Goal: Task Accomplishment & Management: Manage account settings

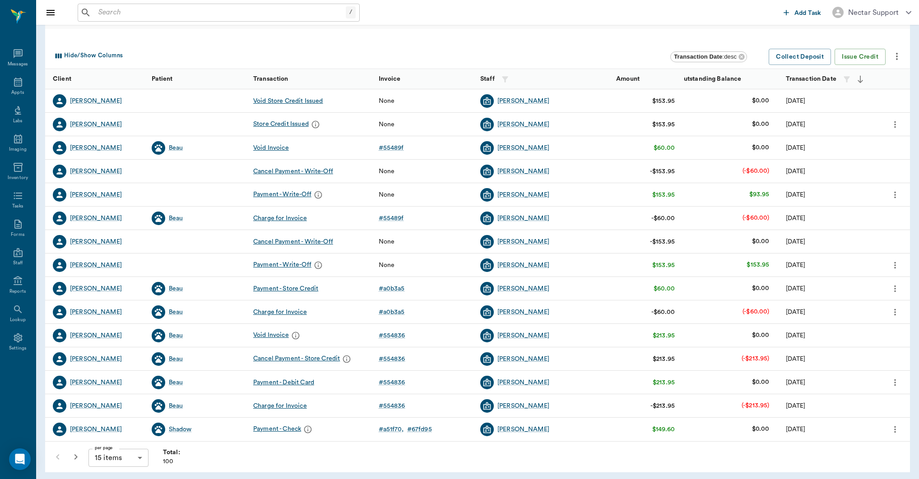
scroll to position [75, 0]
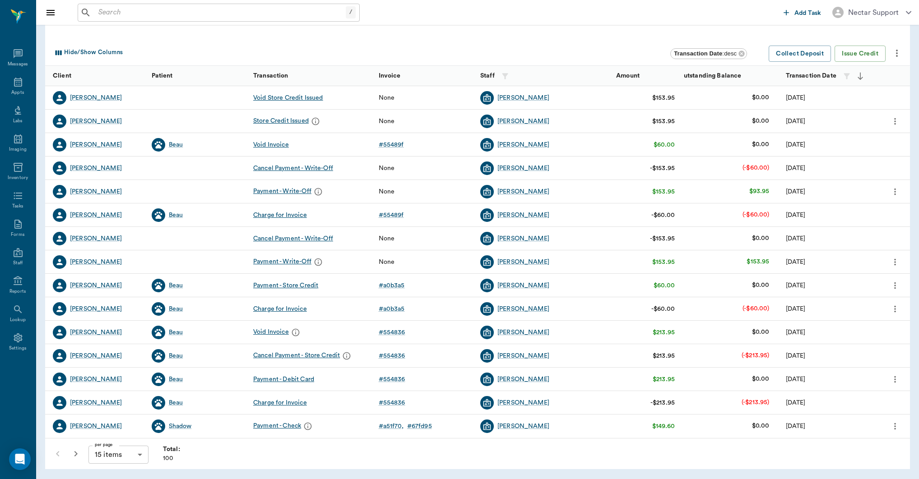
click at [125, 460] on body "/ ​ Add Task Nectar Support Nectar Messages Appts Labs Imaging Inventory Tasks …" at bounding box center [459, 236] width 919 height 623
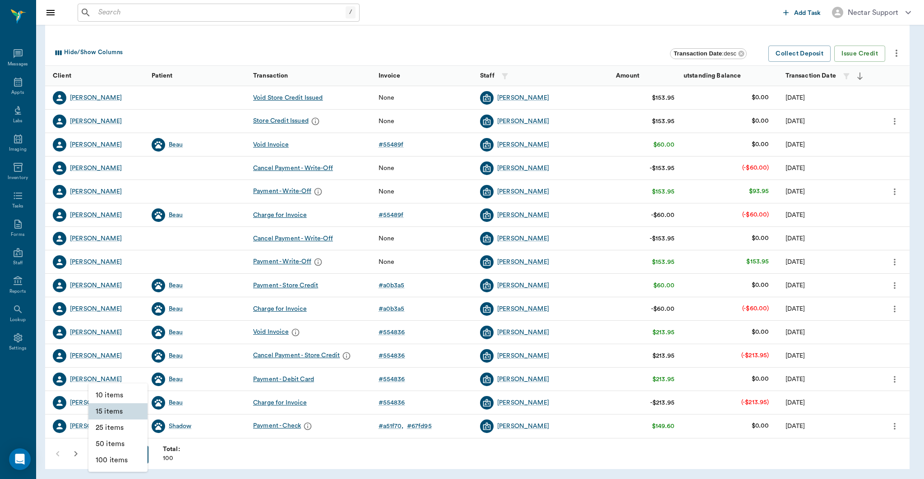
click at [125, 458] on li "100 items" at bounding box center [117, 460] width 59 height 16
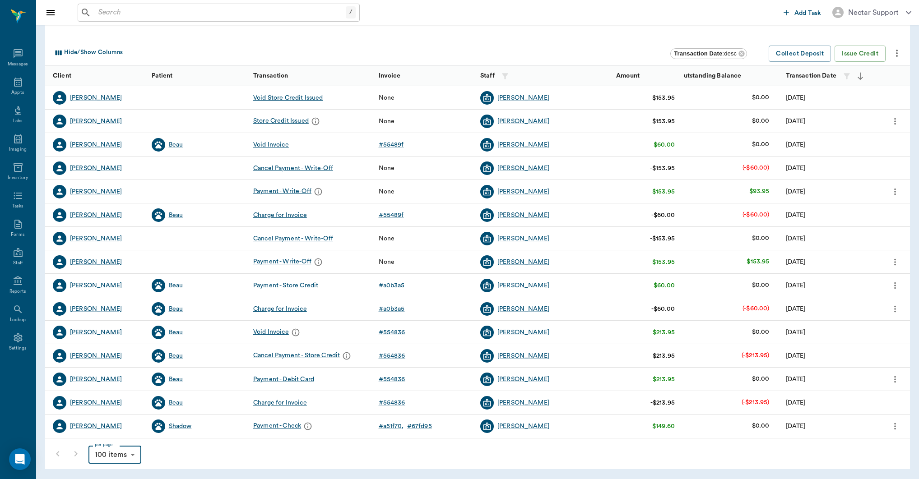
type input "100"
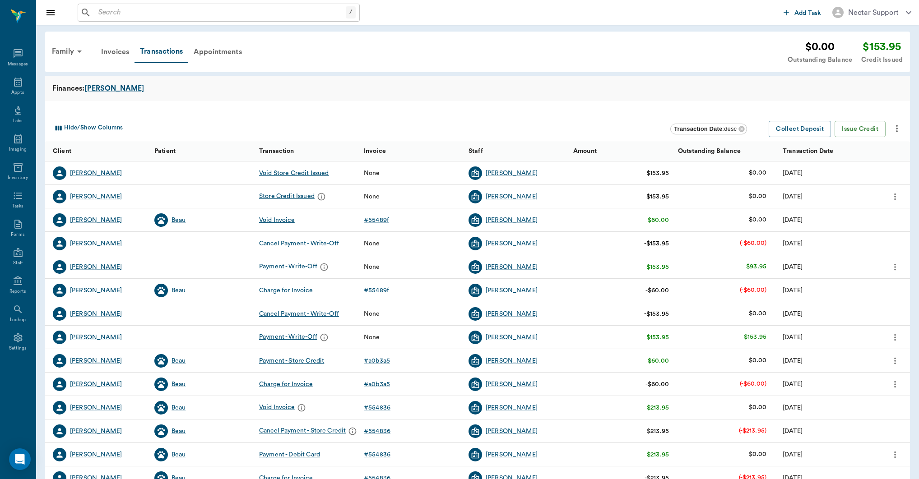
click at [479, 113] on div at bounding box center [477, 108] width 865 height 14
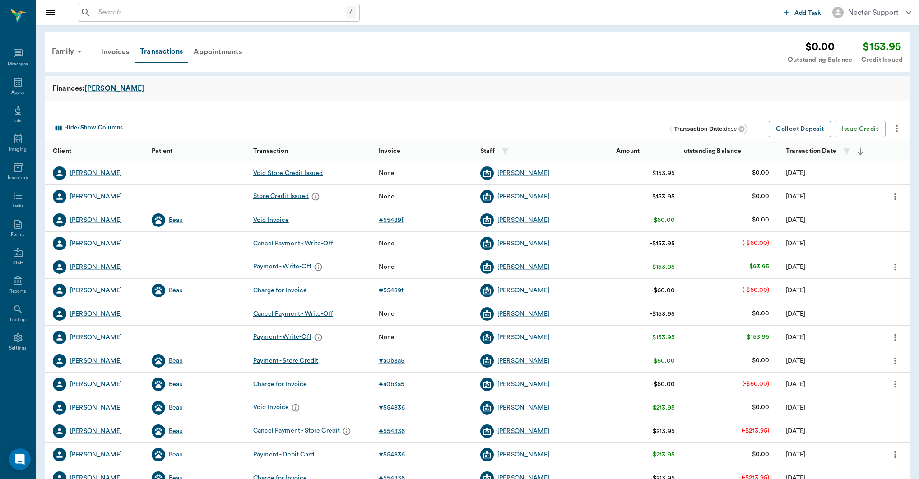
click at [891, 194] on icon "more" at bounding box center [895, 196] width 10 height 11
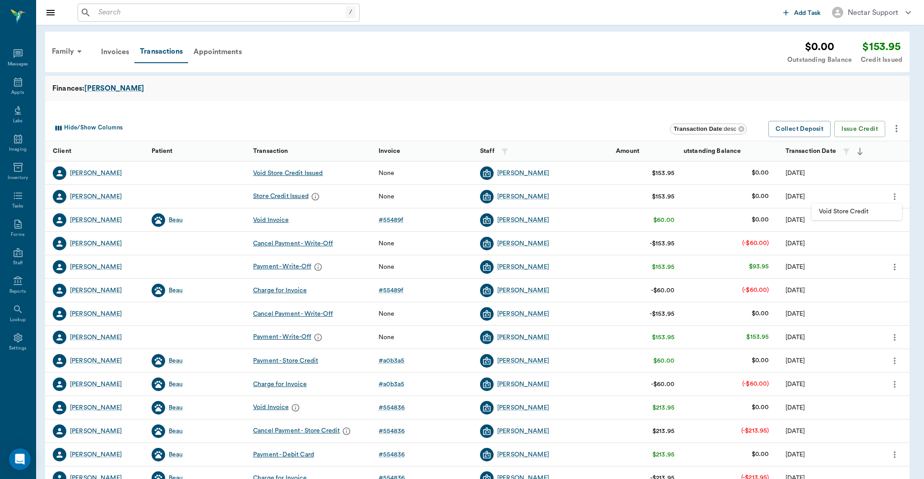
drag, startPoint x: 380, startPoint y: 63, endPoint x: 338, endPoint y: 56, distance: 42.5
click at [381, 63] on div at bounding box center [462, 239] width 924 height 479
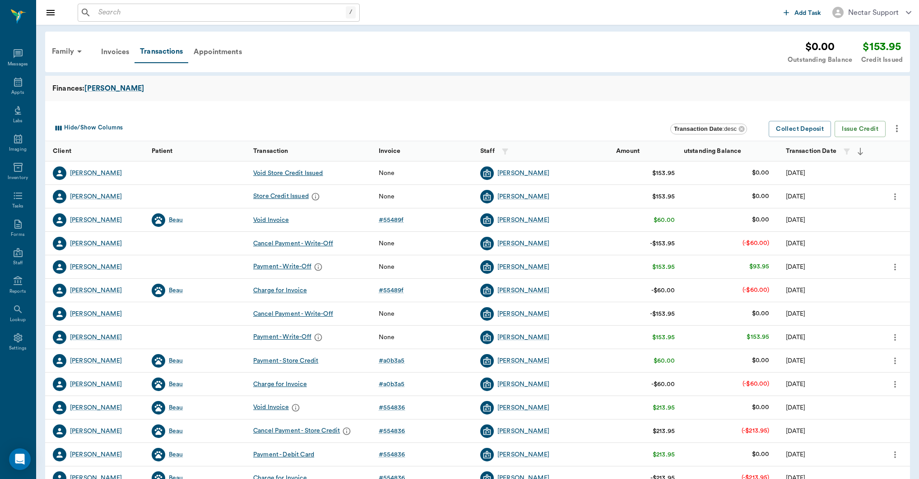
click at [888, 195] on button "more" at bounding box center [895, 196] width 14 height 15
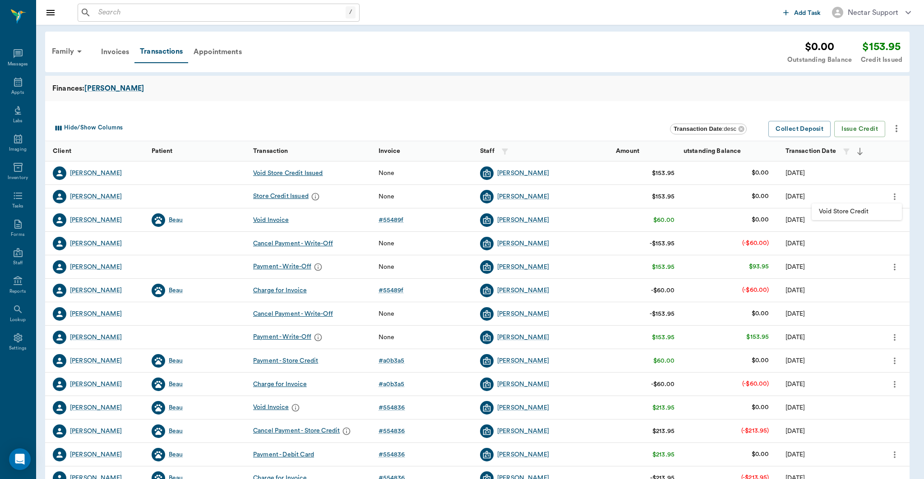
click at [863, 212] on span "Void Store Credit" at bounding box center [857, 211] width 76 height 9
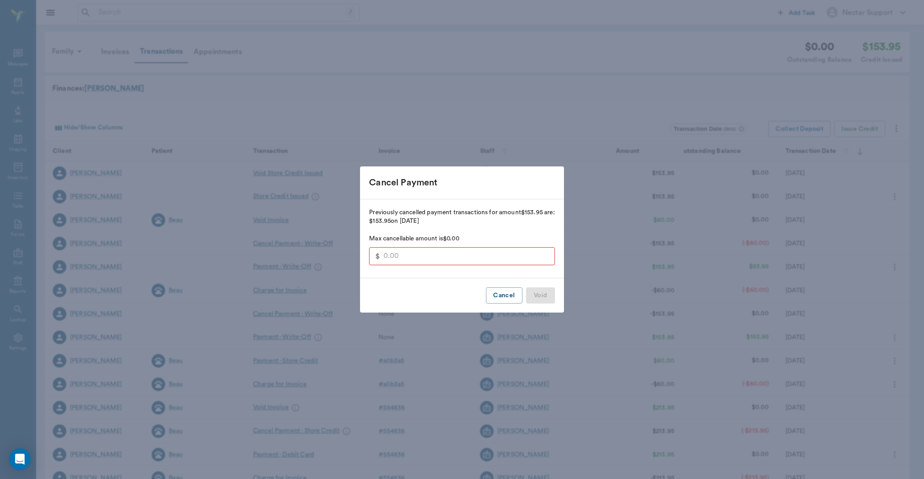
click at [497, 296] on button "Cancel" at bounding box center [504, 295] width 36 height 17
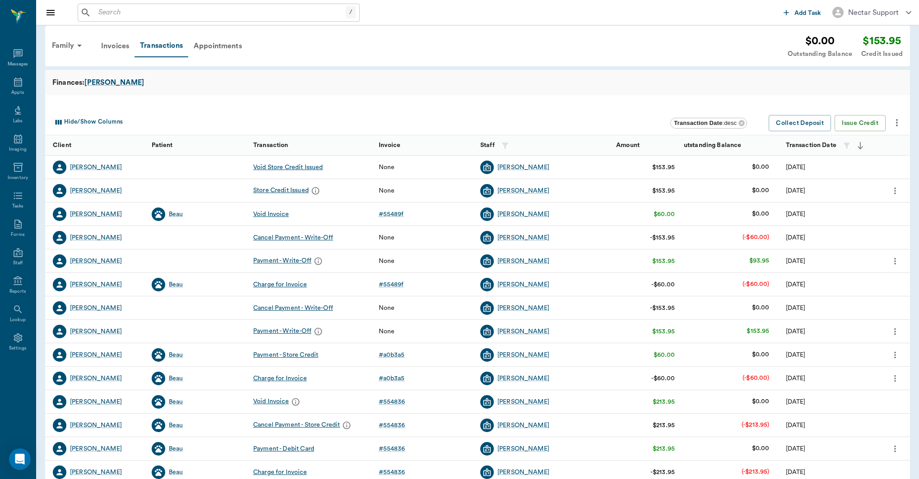
scroll to position [75, 0]
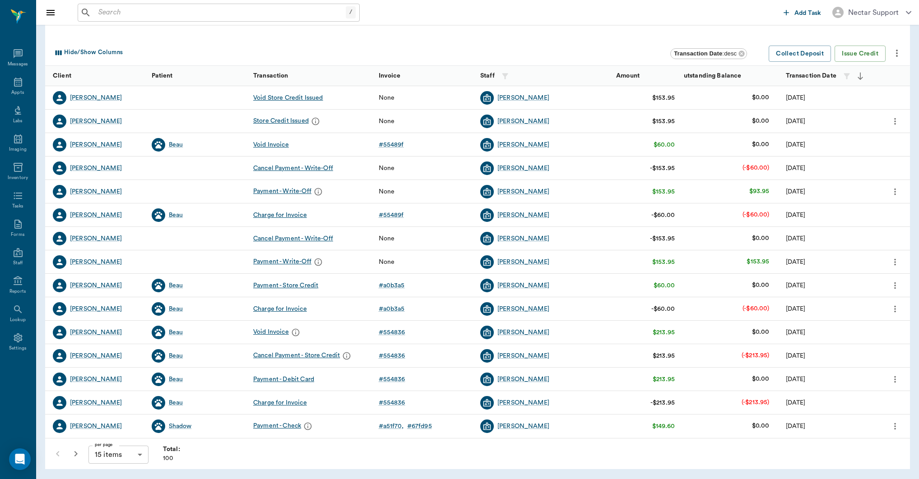
click at [111, 453] on body "/ ​ Add Task Nectar Support Nectar Messages Appts Labs Imaging Inventory Tasks …" at bounding box center [459, 236] width 919 height 623
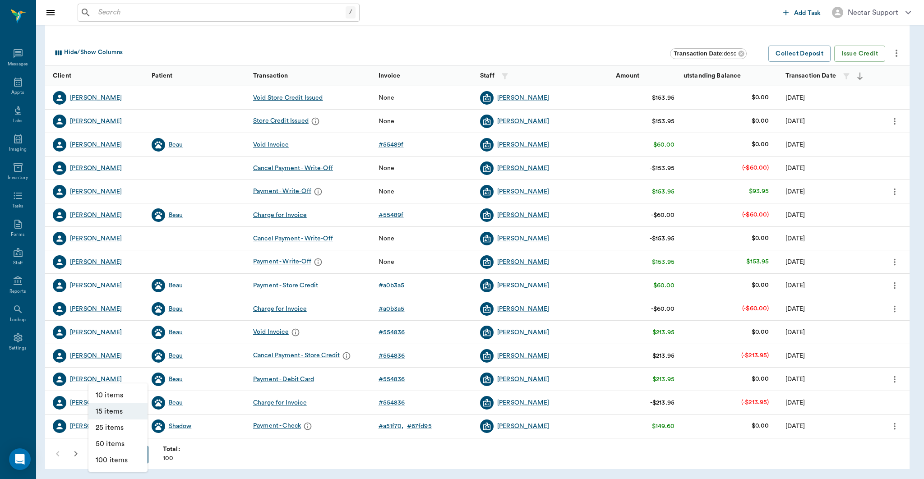
click at [113, 463] on li "100 items" at bounding box center [117, 460] width 59 height 16
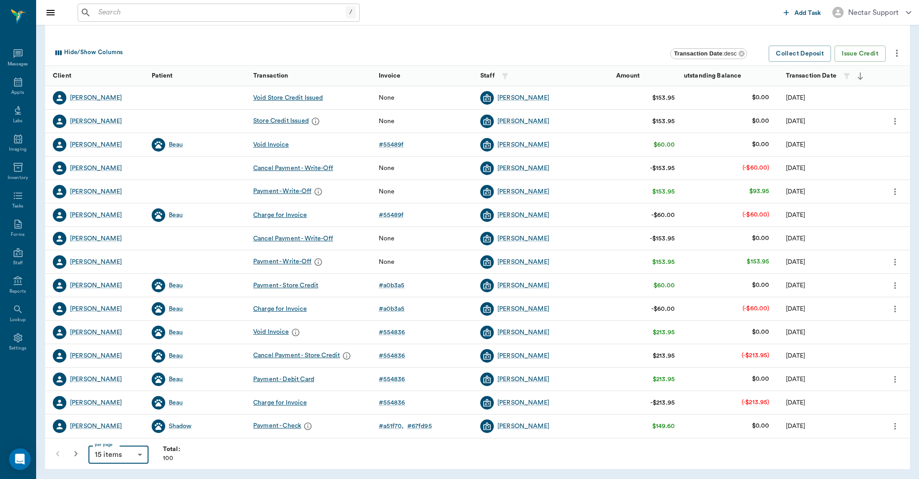
type input "100"
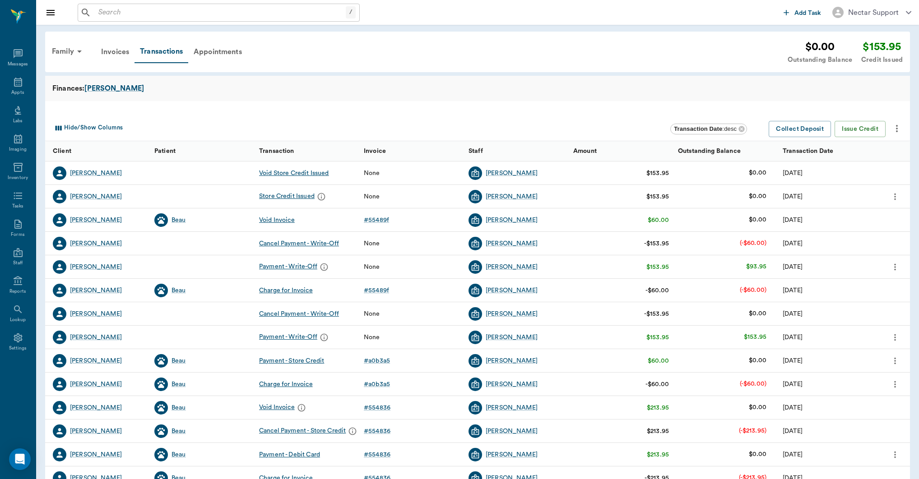
click at [327, 431] on div "Cancel Payment - Store Credit" at bounding box center [307, 432] width 96 height 14
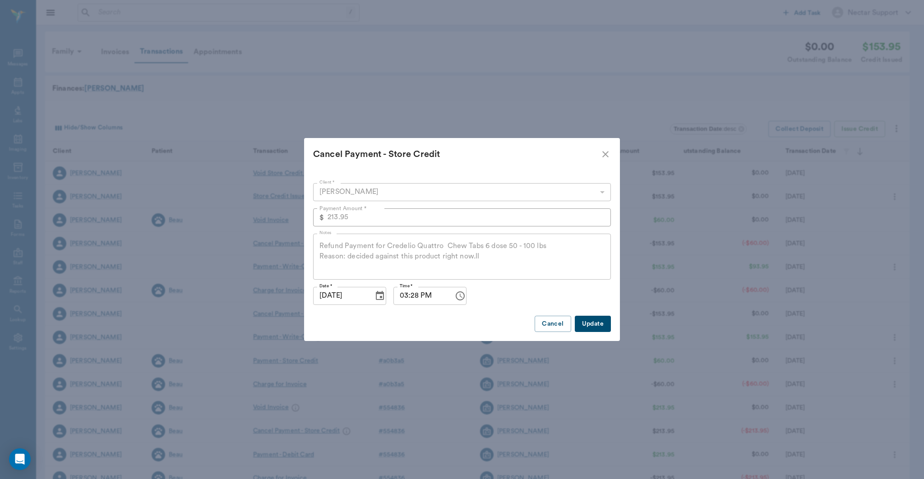
click at [602, 154] on icon "close" at bounding box center [605, 154] width 11 height 11
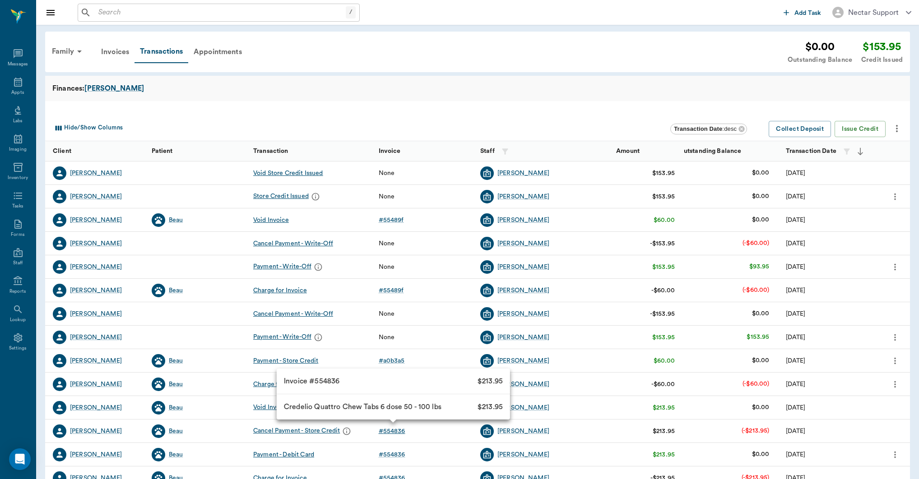
click at [395, 432] on div "# 554836" at bounding box center [392, 431] width 27 height 9
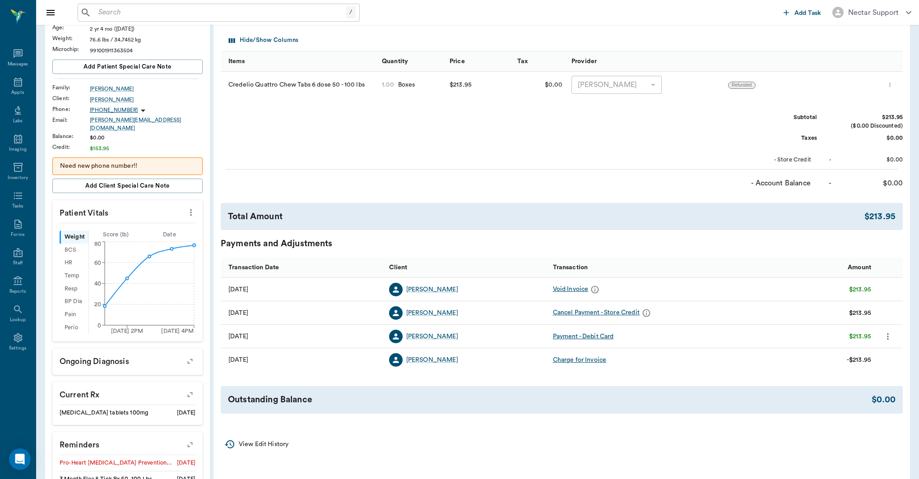
scroll to position [120, 0]
click at [616, 315] on div "Cancel Payment - Store Credit" at bounding box center [603, 314] width 100 height 14
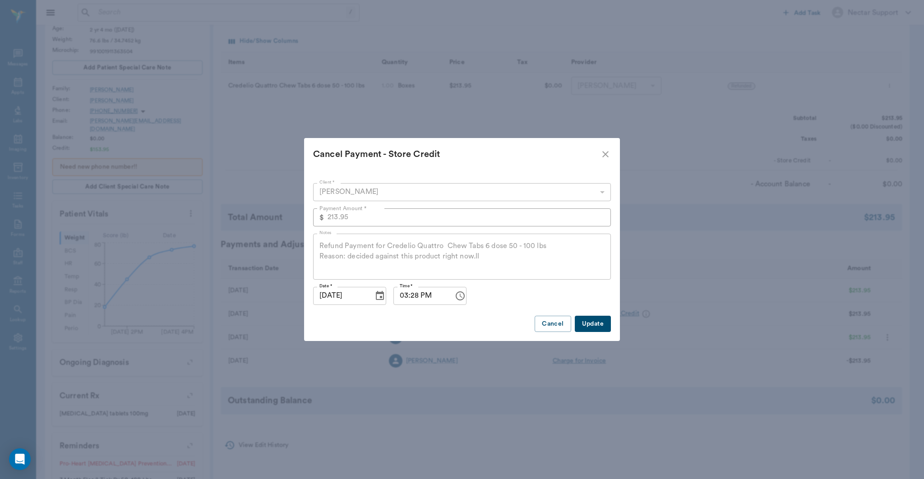
click at [603, 162] on Credit "Cancel Payment - Store Credit" at bounding box center [462, 154] width 316 height 32
click at [603, 157] on icon "close" at bounding box center [605, 154] width 11 height 11
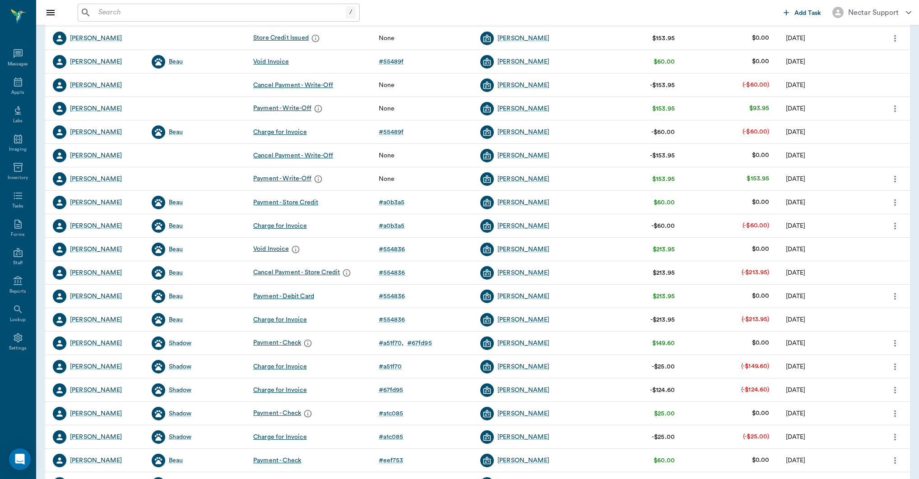
scroll to position [121, 0]
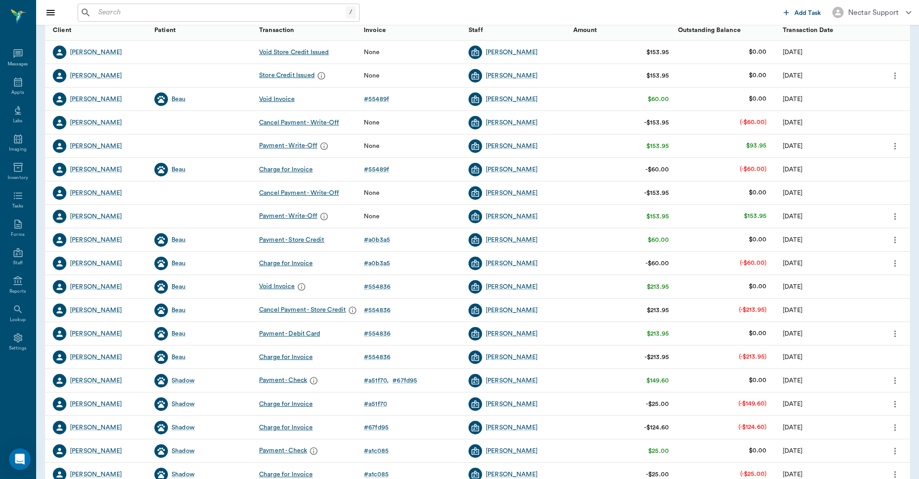
click at [418, 226] on div "None" at bounding box center [411, 216] width 105 height 23
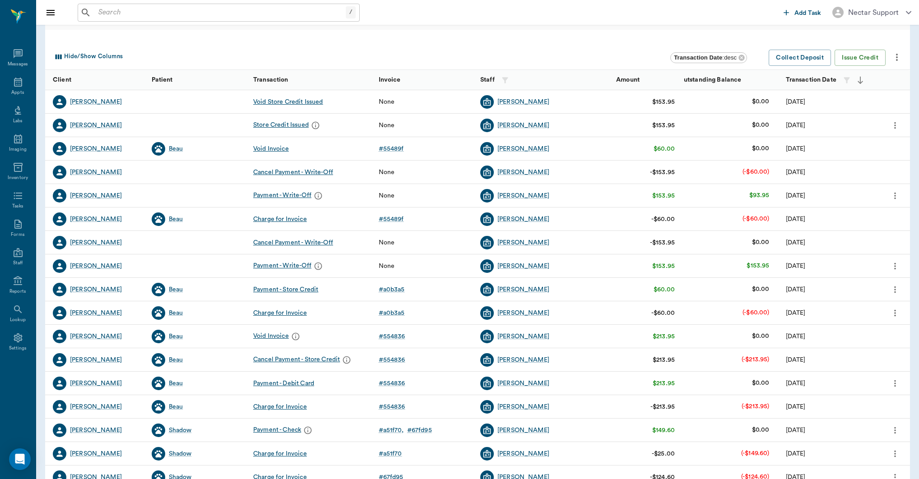
scroll to position [71, 0]
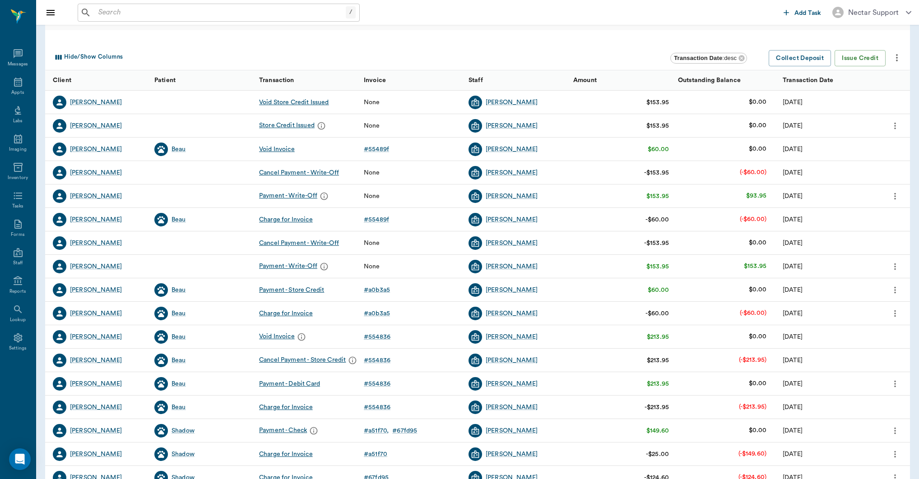
click at [894, 126] on icon "more" at bounding box center [895, 125] width 10 height 11
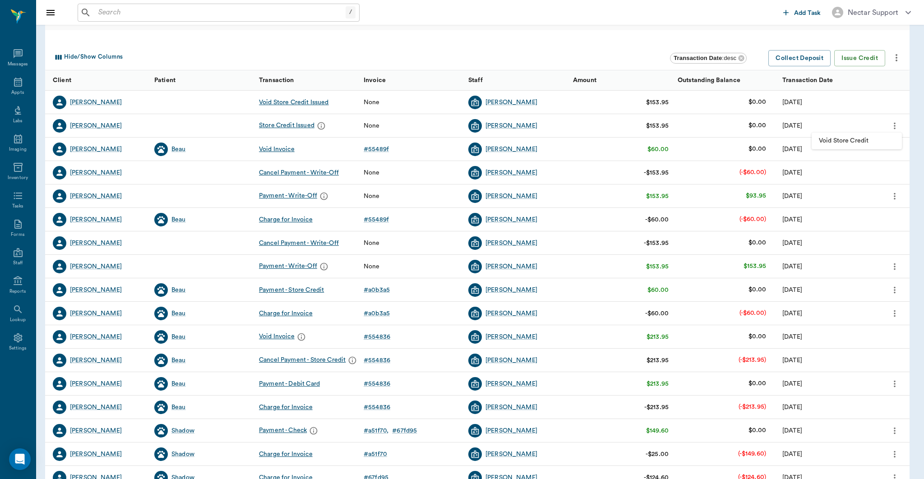
click at [881, 143] on span "Void Store Credit" at bounding box center [857, 140] width 76 height 9
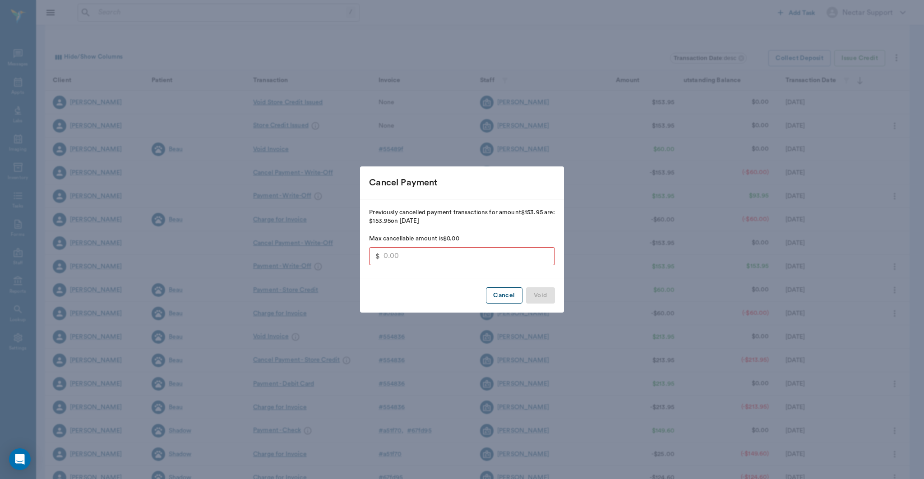
click at [507, 293] on button "Cancel" at bounding box center [504, 295] width 36 height 17
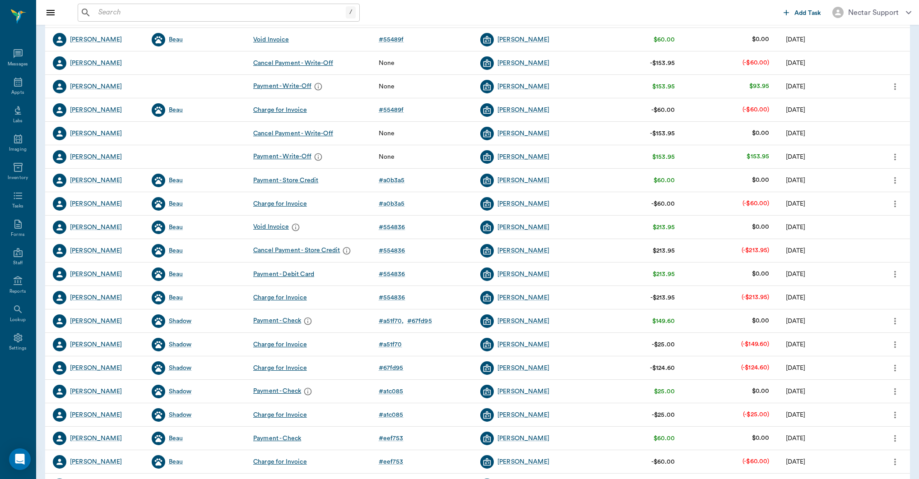
scroll to position [185, 0]
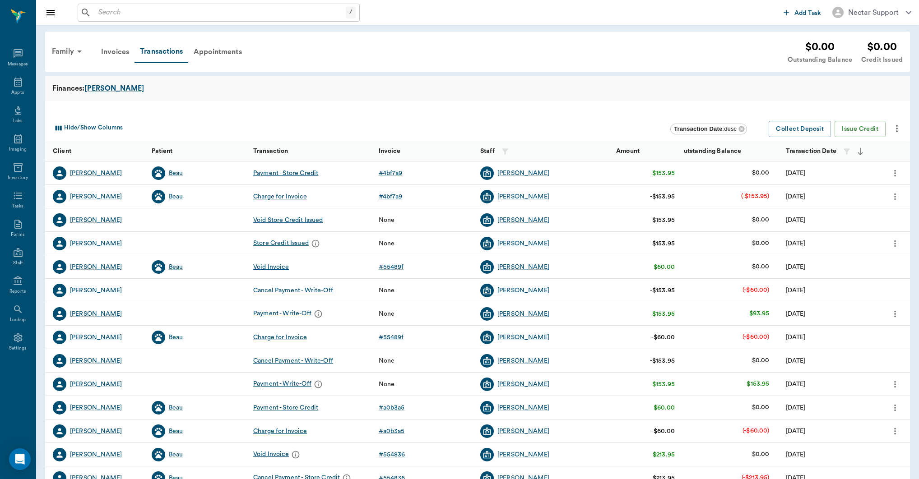
click at [126, 52] on div "Invoices" at bounding box center [115, 52] width 39 height 22
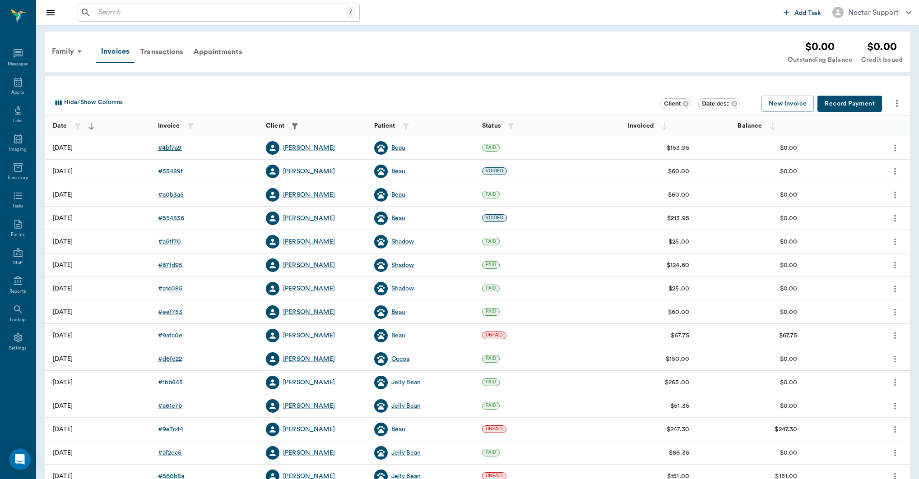
click at [176, 146] on div "# 4bf7a9" at bounding box center [170, 148] width 24 height 9
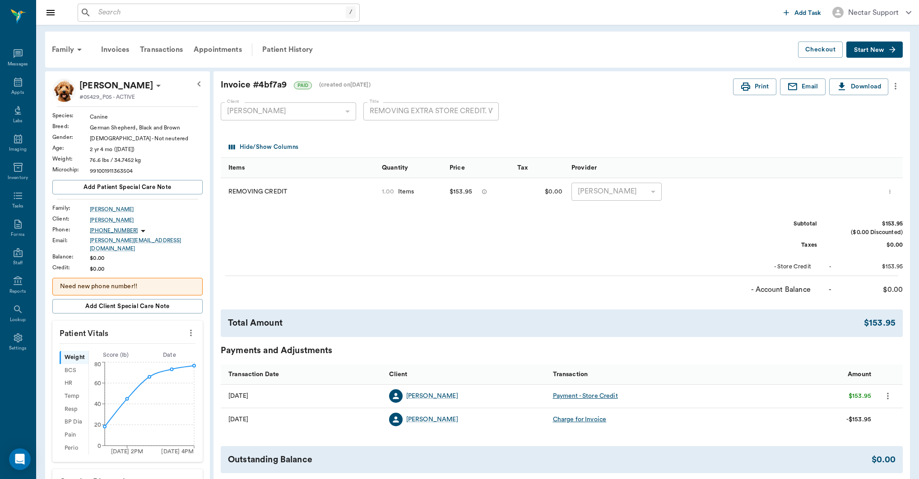
click at [170, 51] on div "Transactions" at bounding box center [161, 50] width 54 height 22
